Goal: Check status: Check status

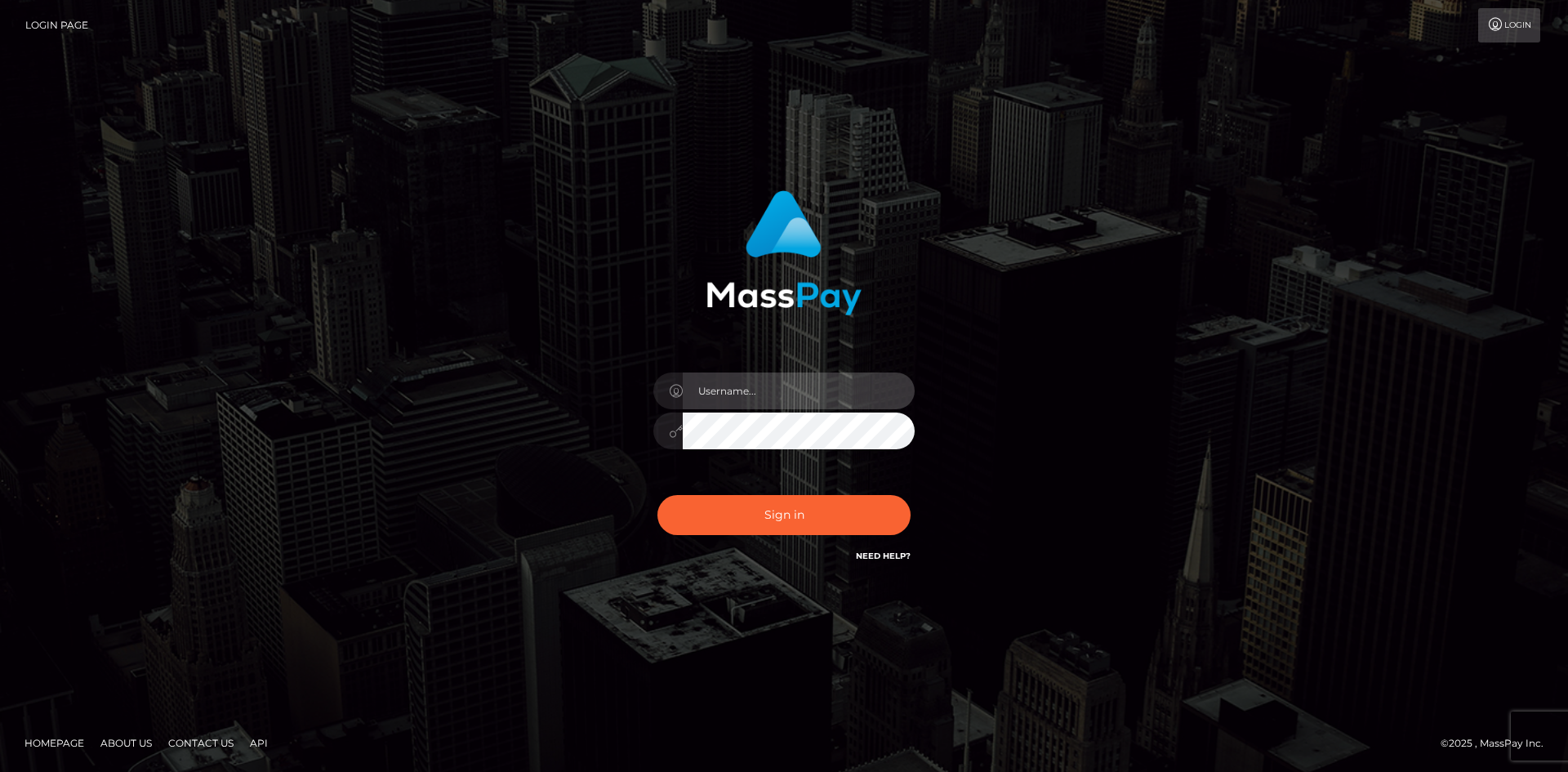
click at [741, 402] on input "text" at bounding box center [799, 390] width 232 height 37
type input "Veronica"
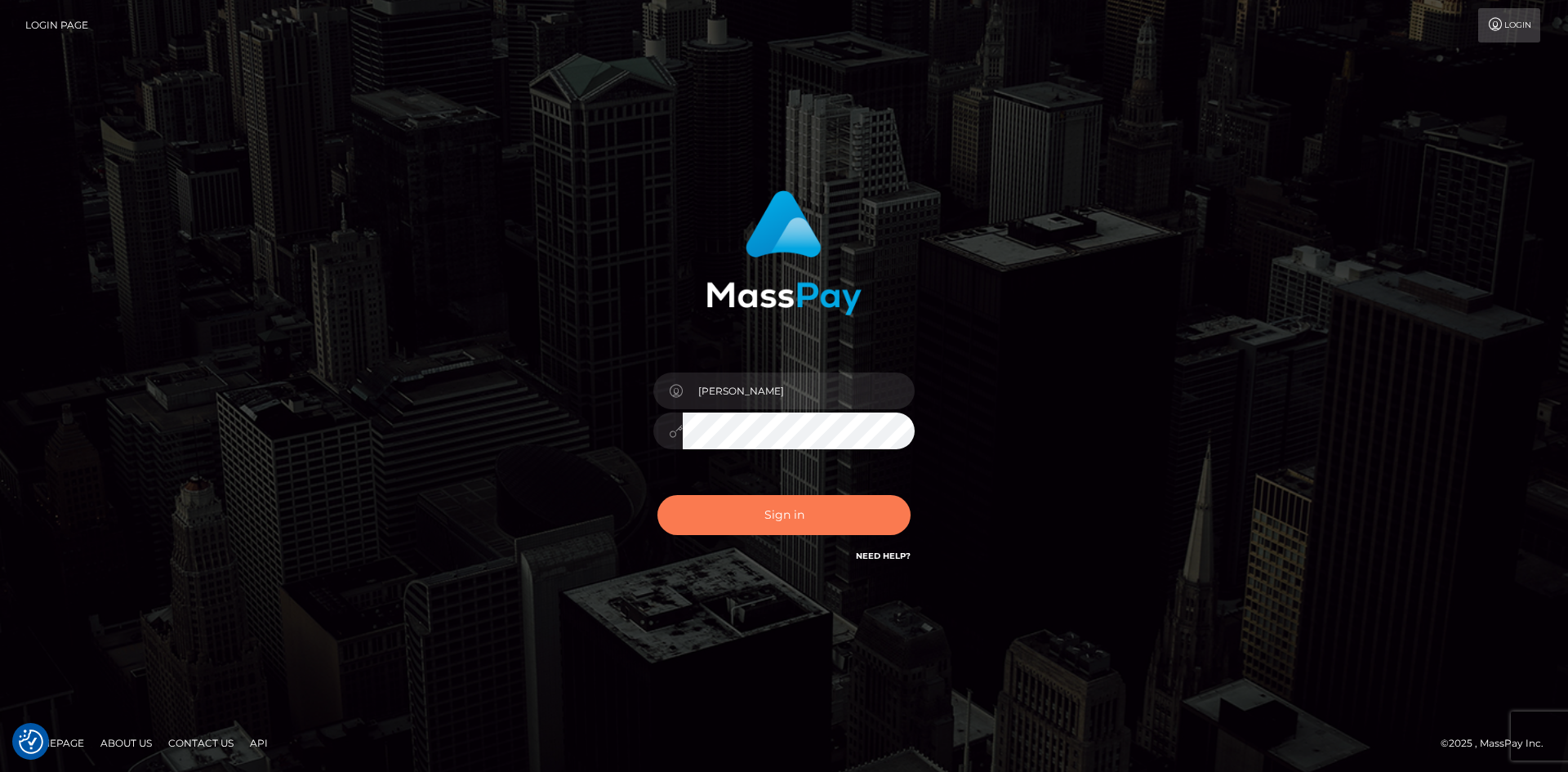
click at [808, 503] on button "Sign in" at bounding box center [784, 515] width 253 height 40
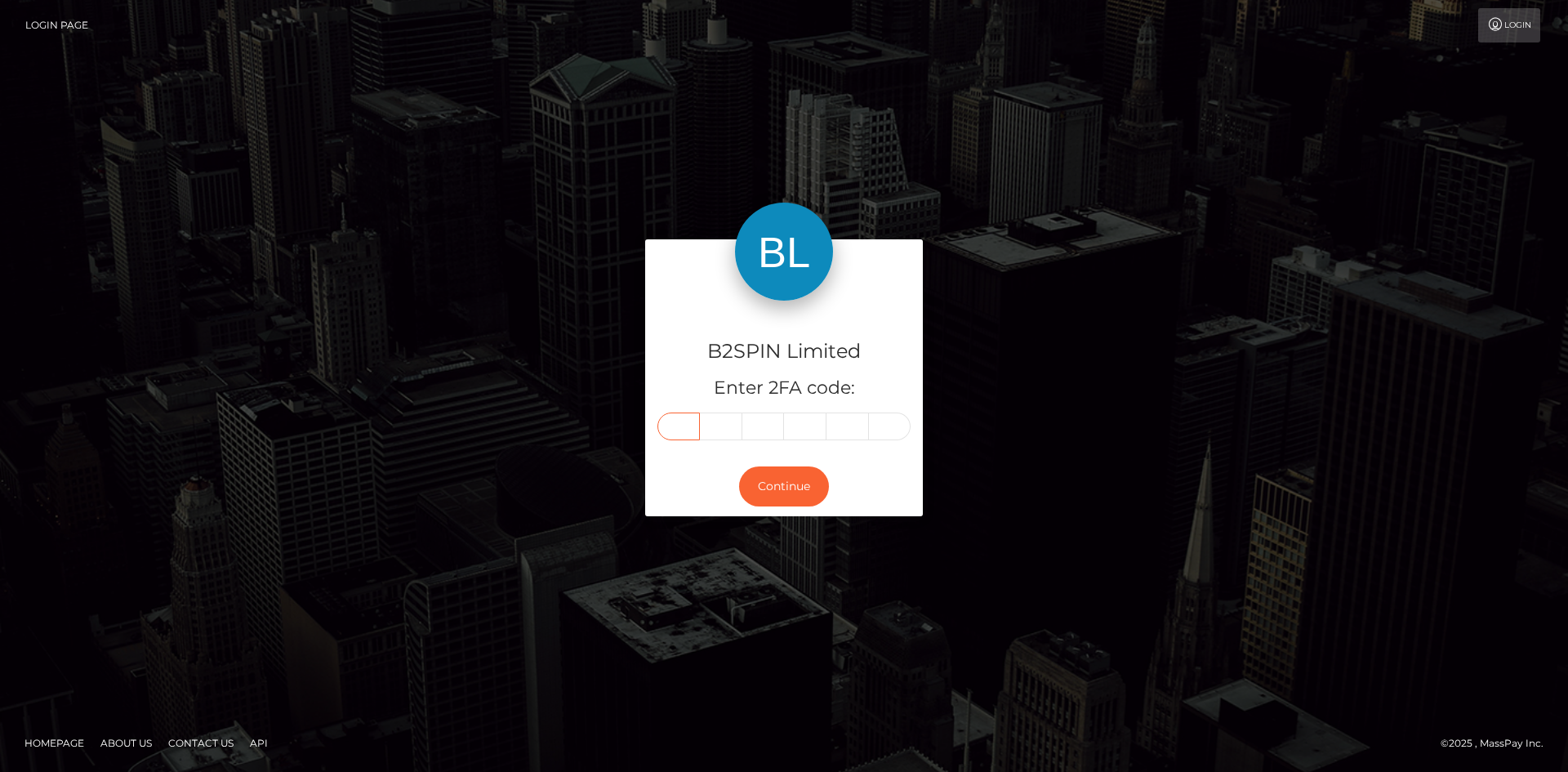
paste input "2"
type input "2"
type input "5"
type input "6"
type input "9"
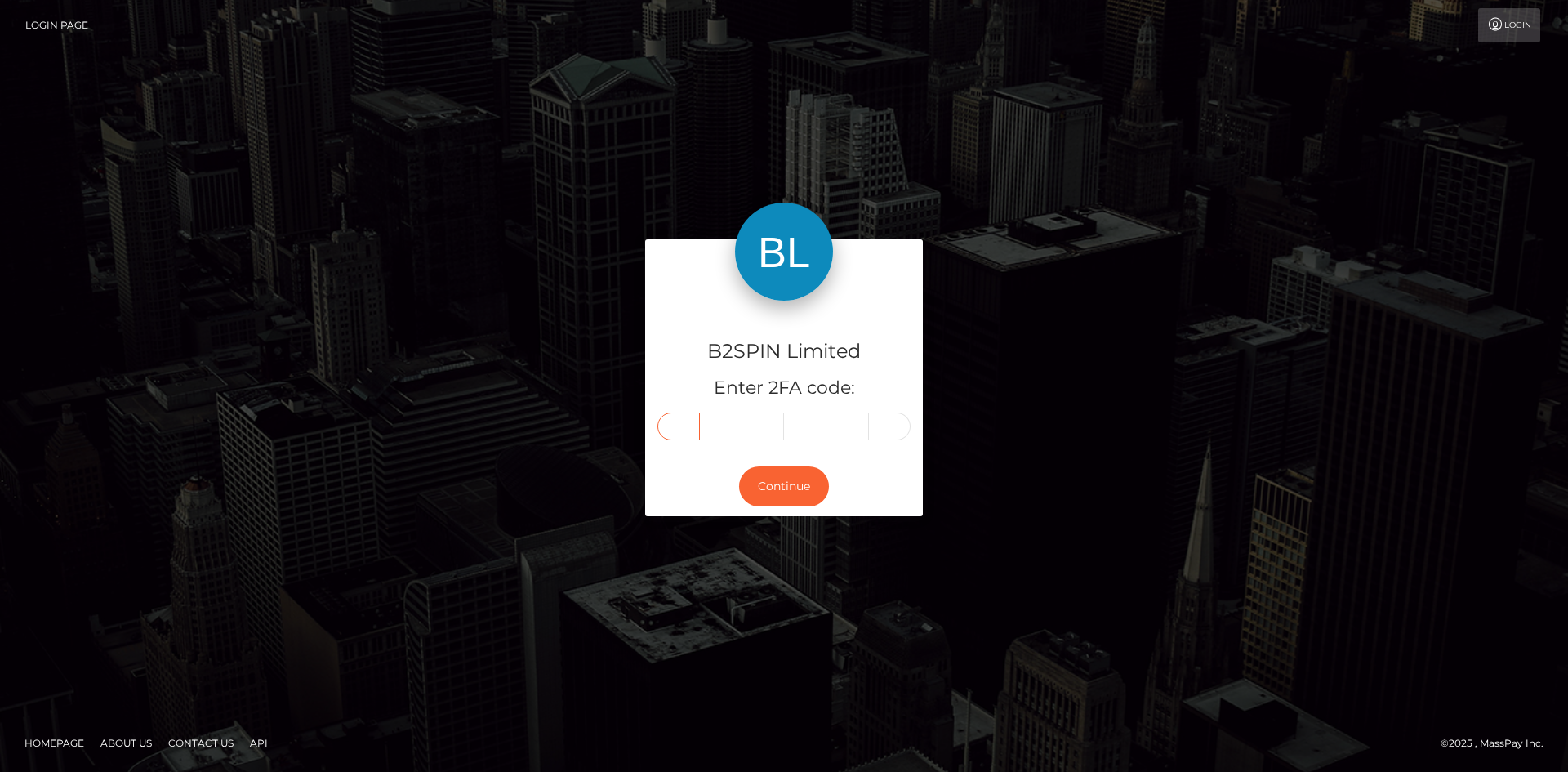
type input "2"
type input "1"
click at [799, 484] on button "Continue" at bounding box center [784, 486] width 89 height 40
click at [1007, 557] on div "B2SPIN Limited Enter 2FA code: 2 5 6 9 2 1 256921 Continue" at bounding box center [784, 386] width 1568 height 539
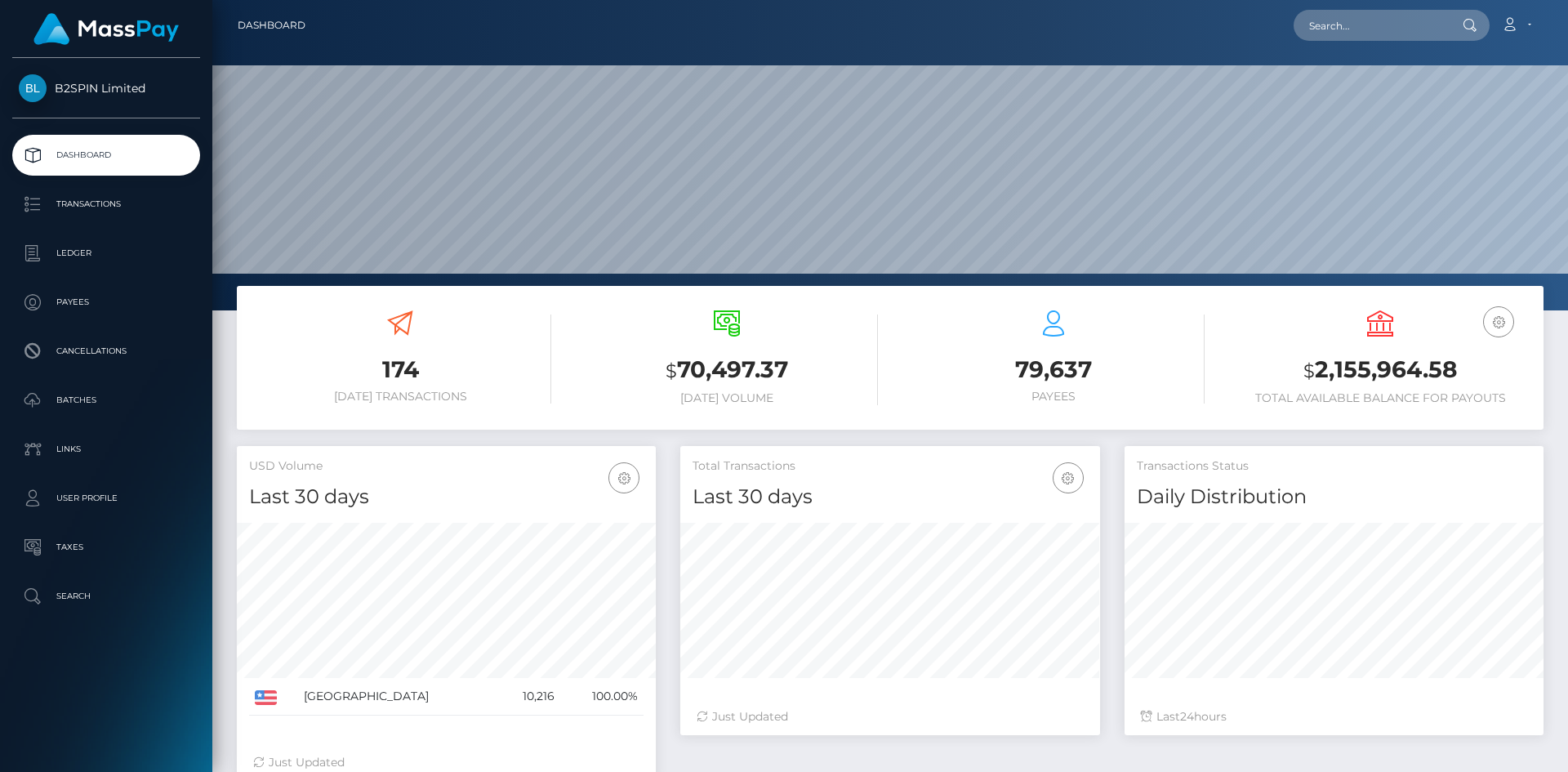
scroll to position [336, 420]
click at [1362, 30] on input "text" at bounding box center [1370, 25] width 153 height 31
paste input "3449149"
type input "3449149"
drag, startPoint x: 1361, startPoint y: 30, endPoint x: 1255, endPoint y: 30, distance: 106.0
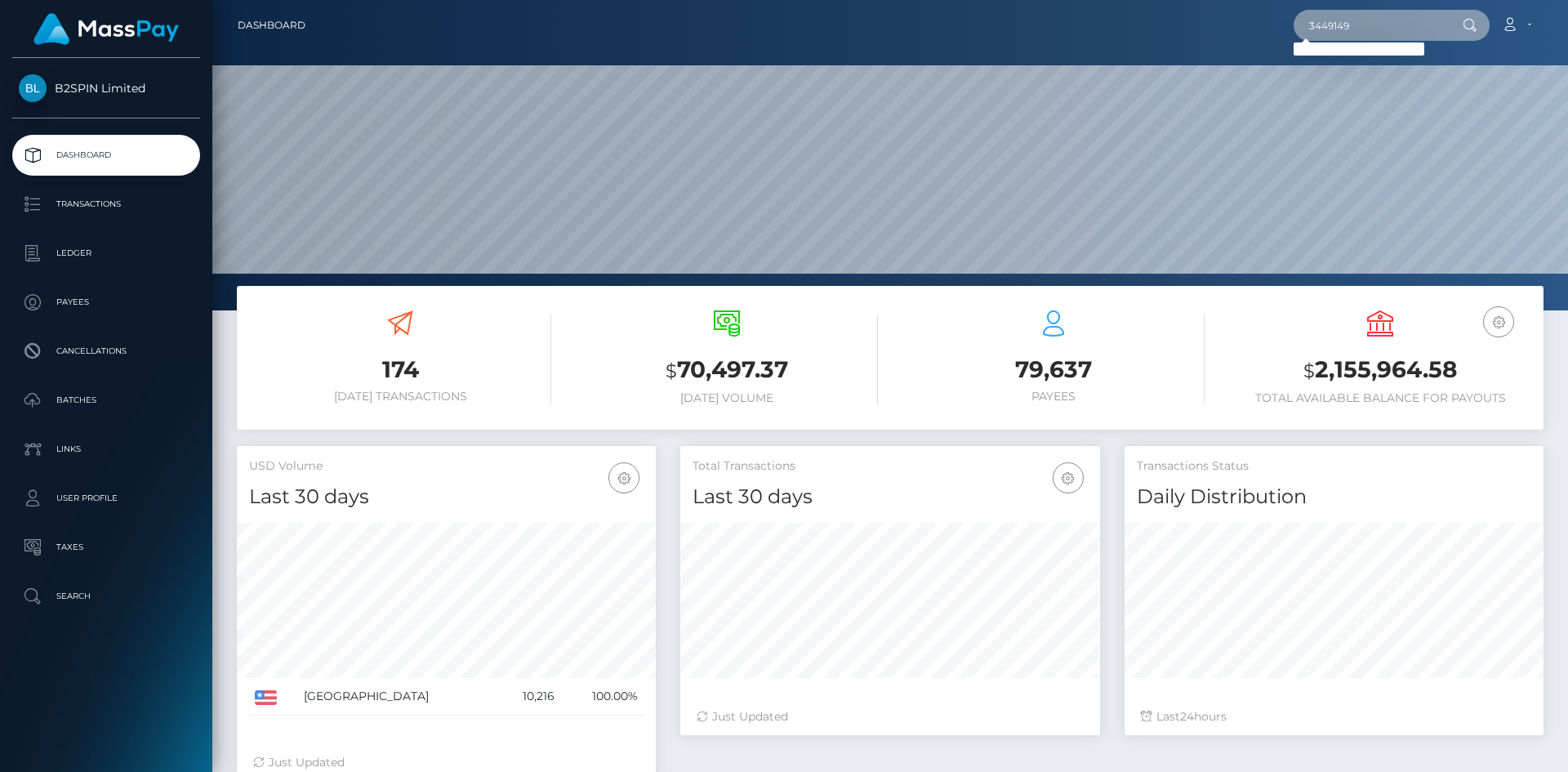
click at [1255, 30] on div "3449149 Loading... Loading... Account Edit Profile Logout" at bounding box center [931, 26] width 1225 height 34
click at [1323, 26] on input "text" at bounding box center [1370, 25] width 153 height 31
click at [1335, 32] on input "text" at bounding box center [1370, 25] width 153 height 31
paste input "f0eaf02b-d1ff-4bb4-9607-c500aff6833d"
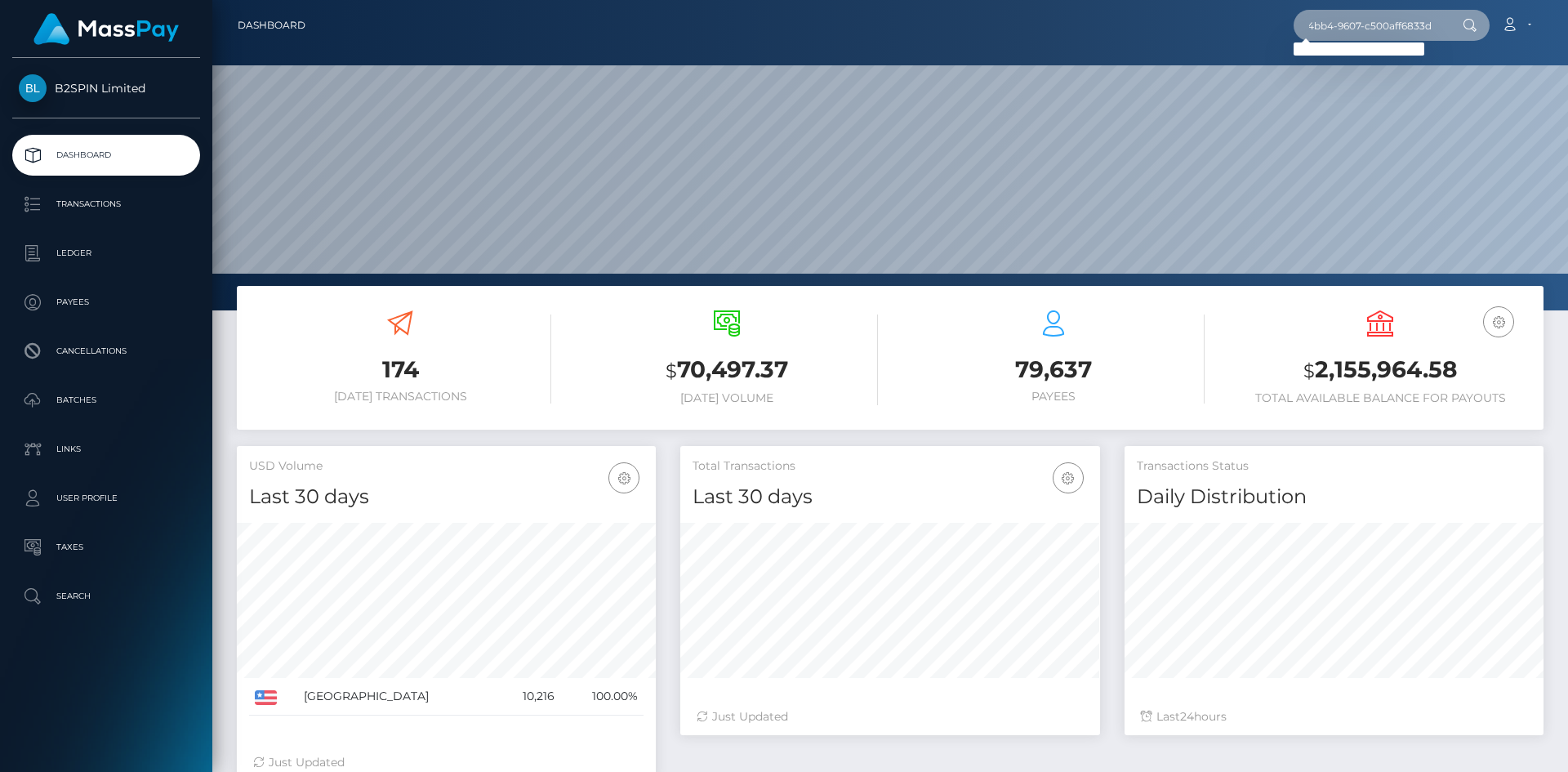
type input "f0eaf02b-d1ff-4bb4-9607-c500aff6833d"
